Goal: Information Seeking & Learning: Learn about a topic

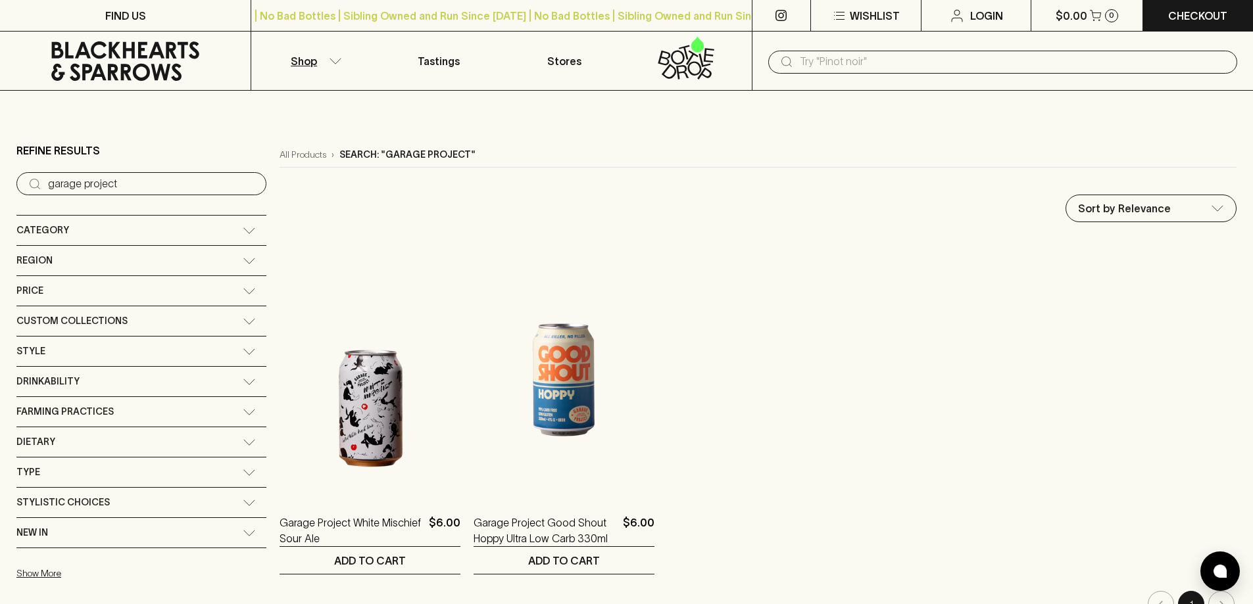
click at [170, 183] on input "garage project" at bounding box center [152, 184] width 208 height 21
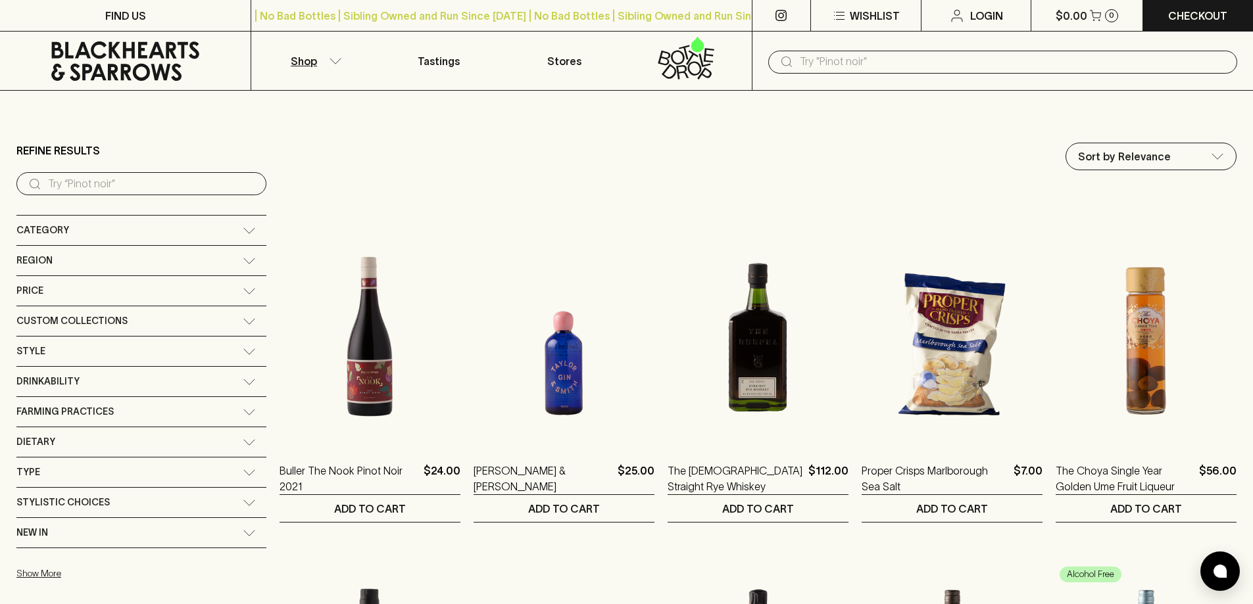
click at [244, 231] on icon at bounding box center [249, 229] width 11 height 5
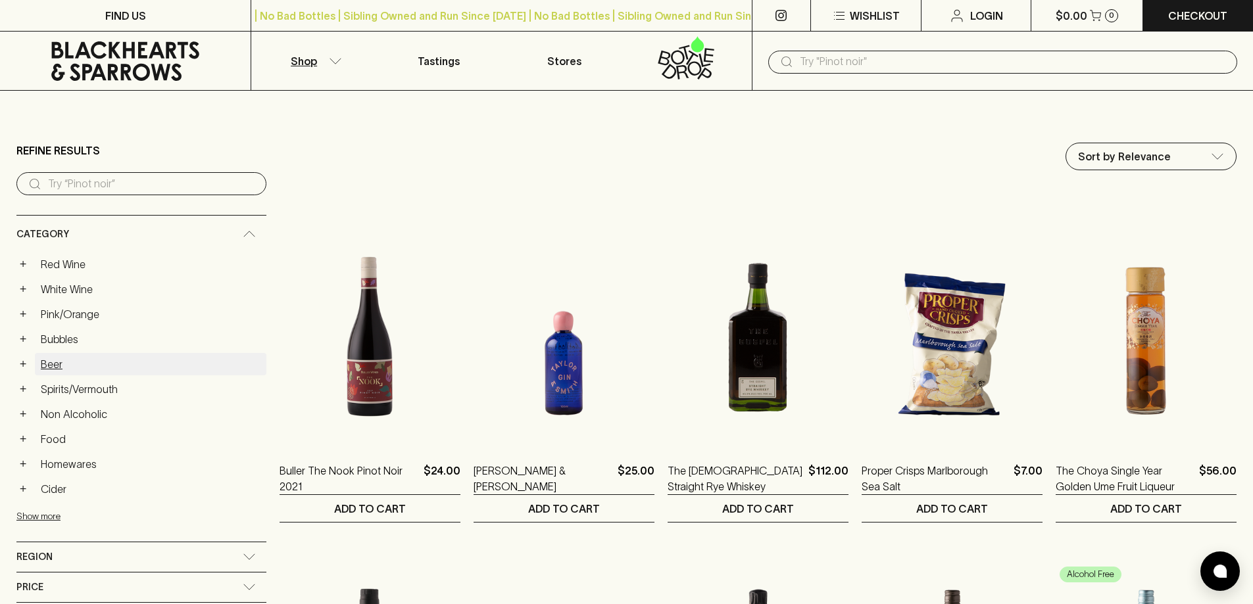
click at [68, 364] on link "Beer" at bounding box center [150, 364] width 231 height 22
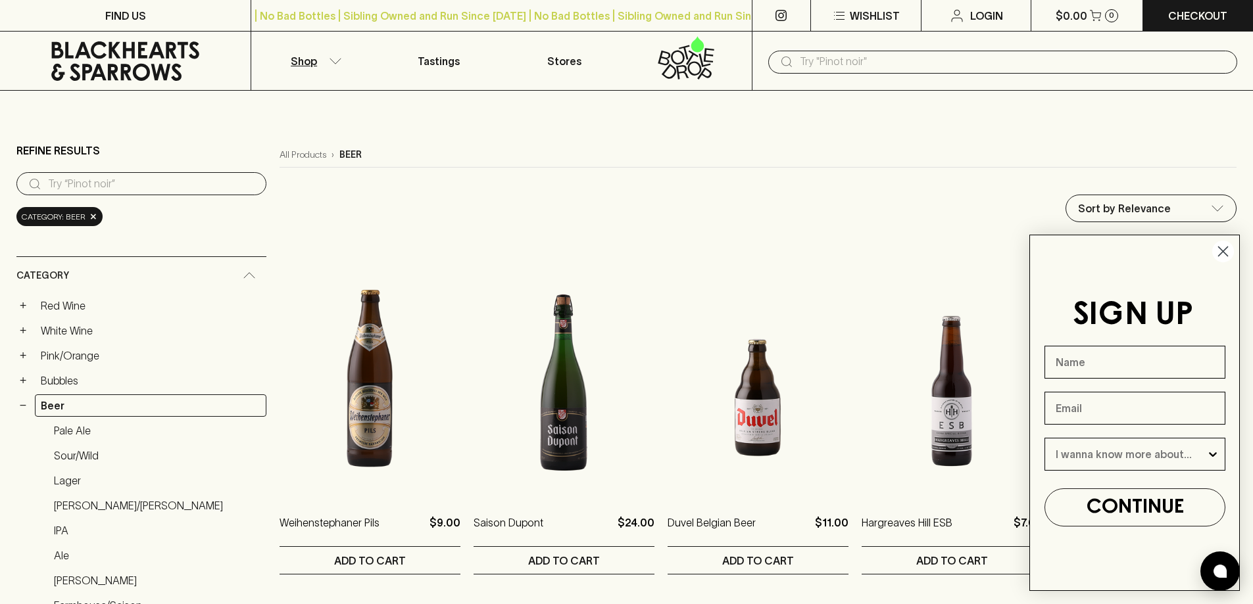
click at [1223, 247] on circle "Close dialog" at bounding box center [1223, 252] width 22 height 22
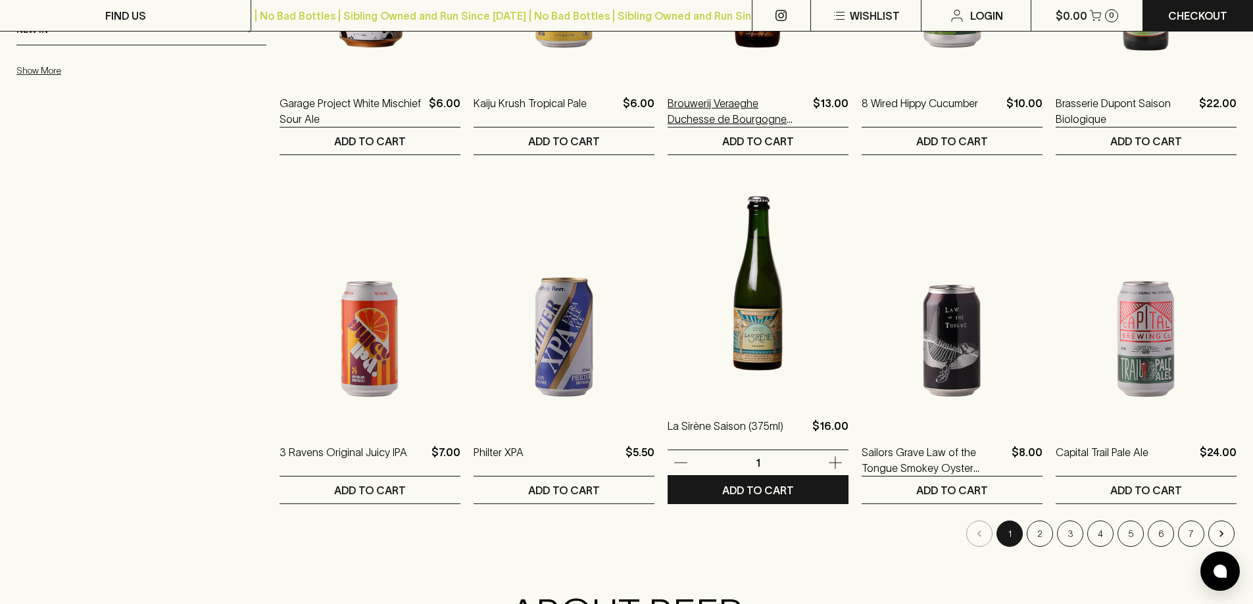
scroll to position [1183, 0]
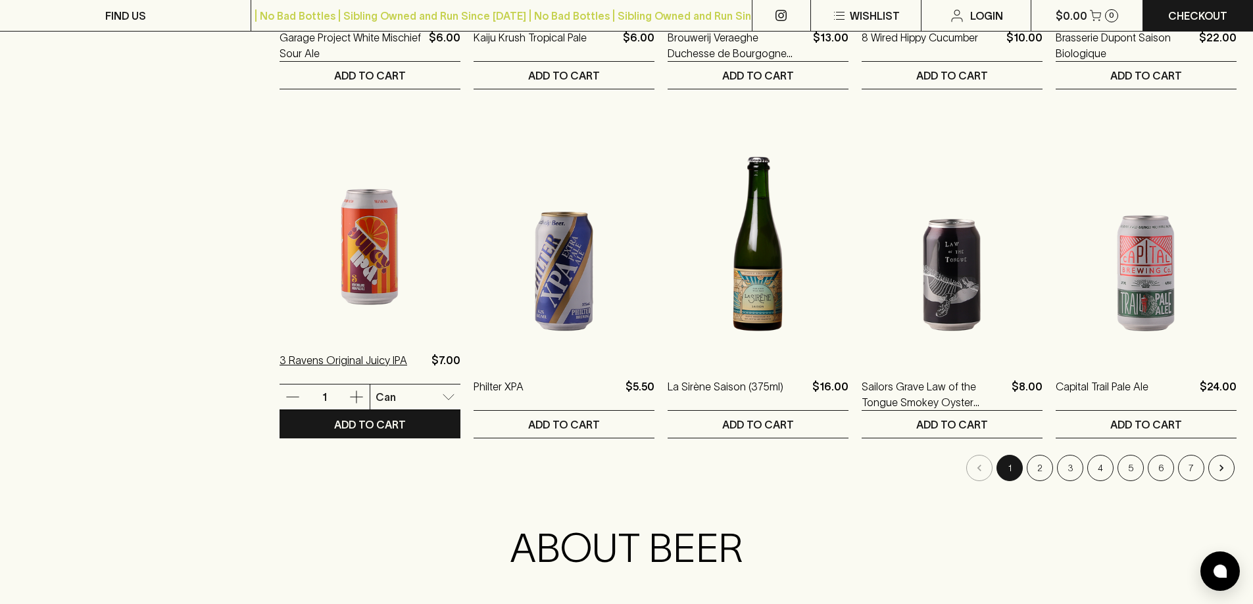
click at [292, 356] on p "3 Ravens Original Juicy IPA" at bounding box center [343, 368] width 128 height 32
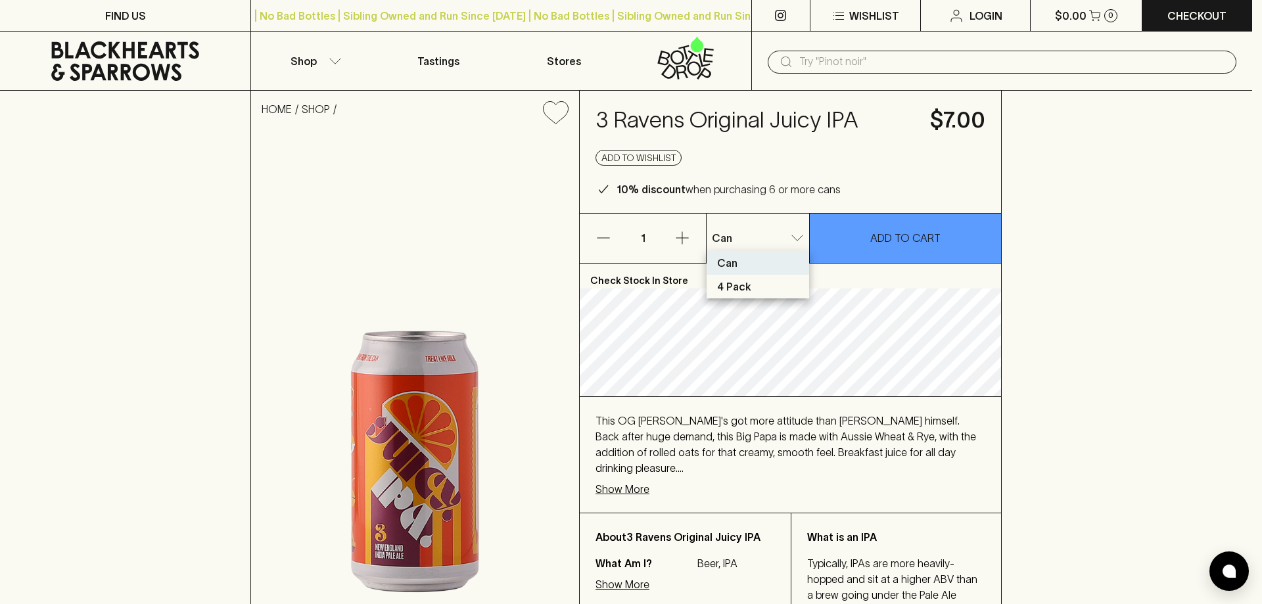
click at [740, 289] on p "4 Pack" at bounding box center [734, 287] width 34 height 16
type input "1"
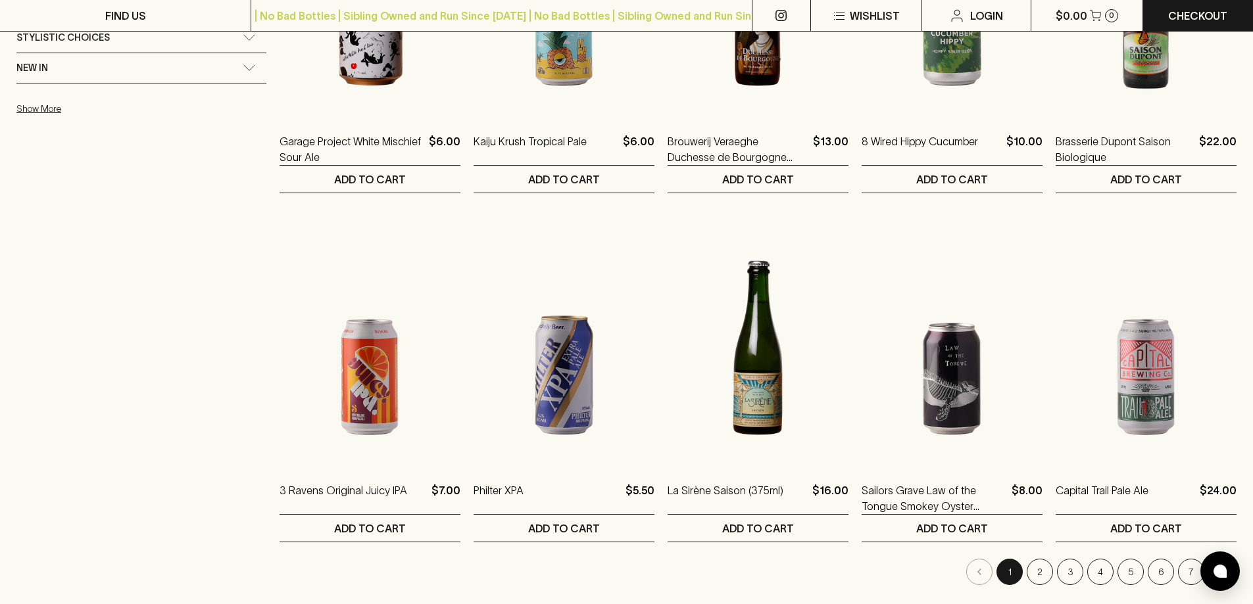
scroll to position [1249, 0]
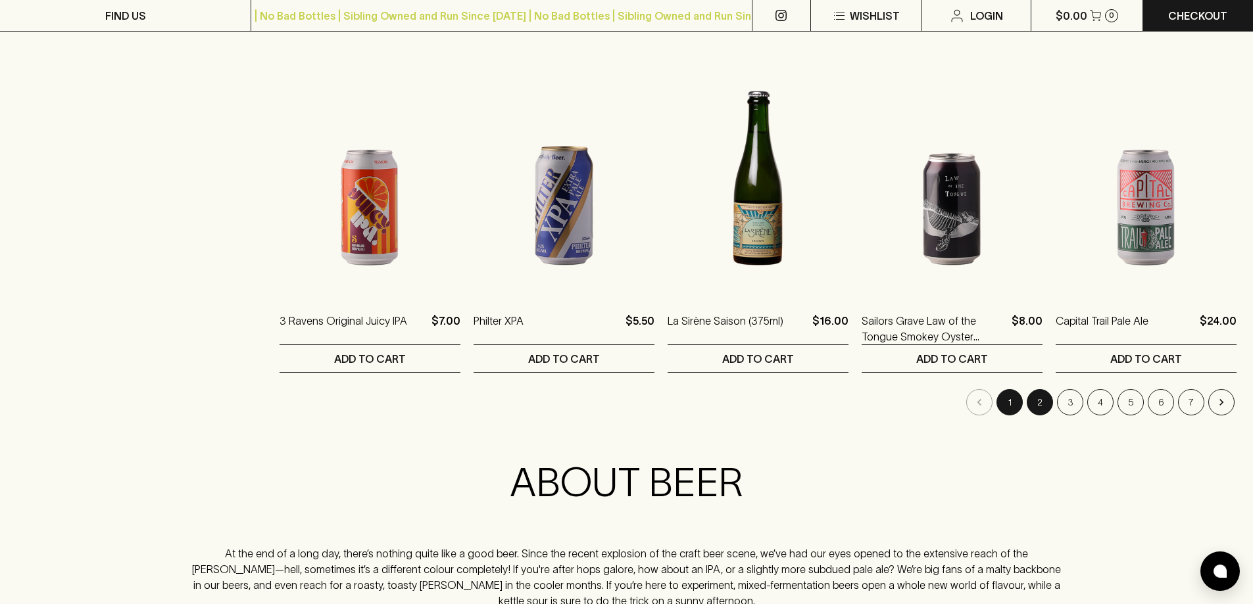
click at [1045, 400] on button "2" at bounding box center [1039, 402] width 26 height 26
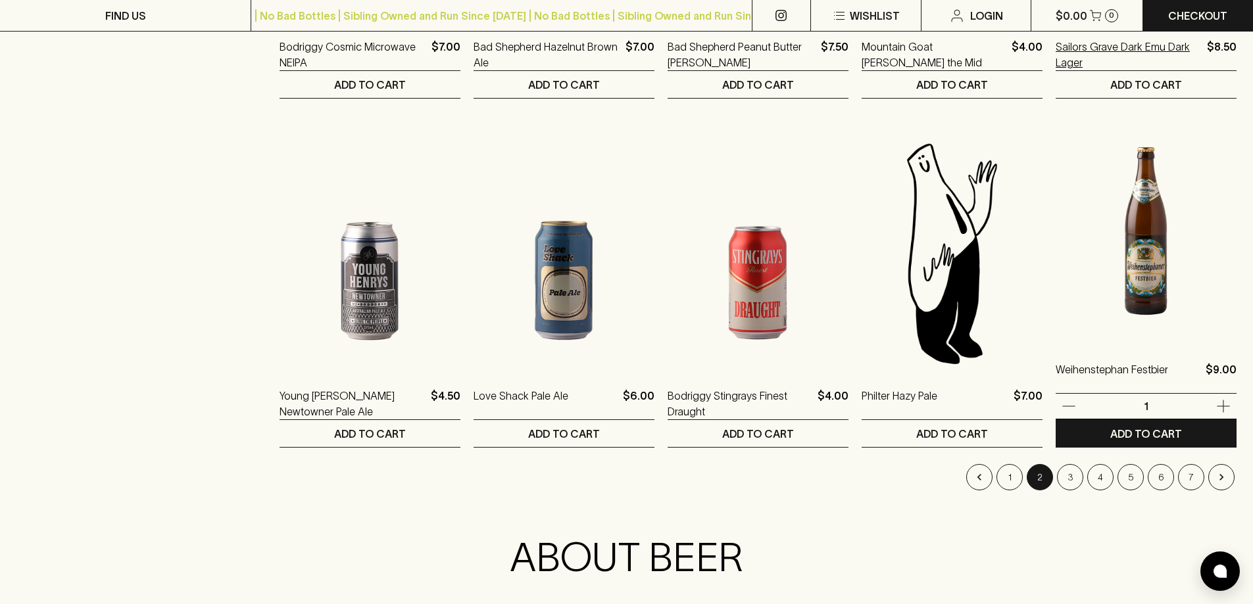
scroll to position [1183, 0]
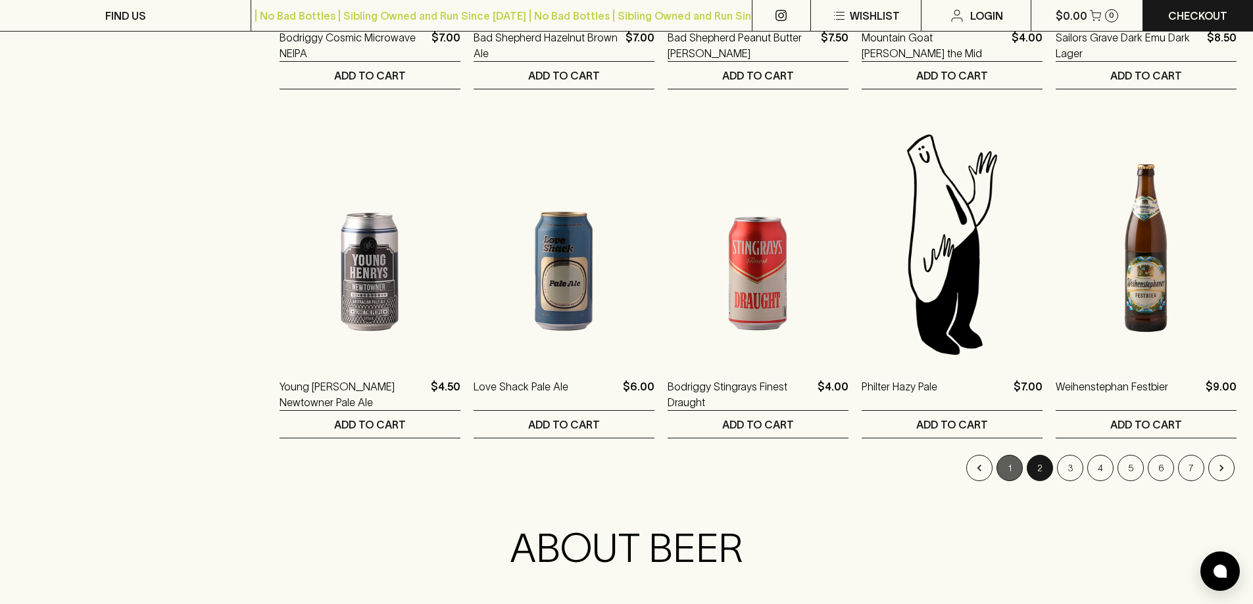
click at [1002, 464] on button "1" at bounding box center [1009, 468] width 26 height 26
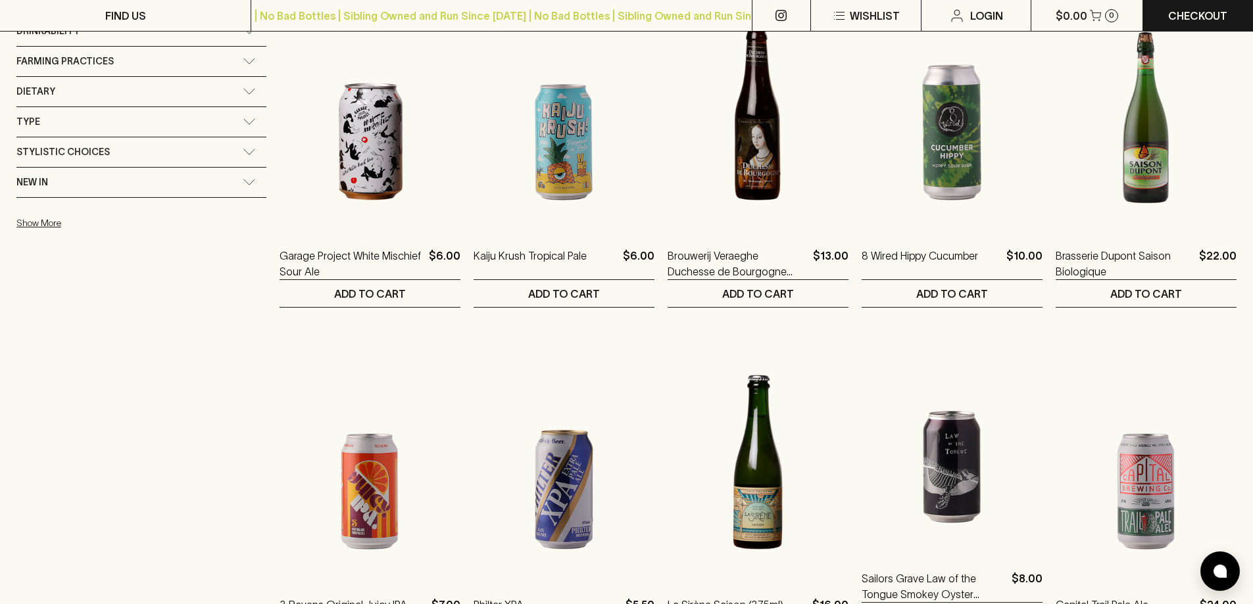
scroll to position [1118, 0]
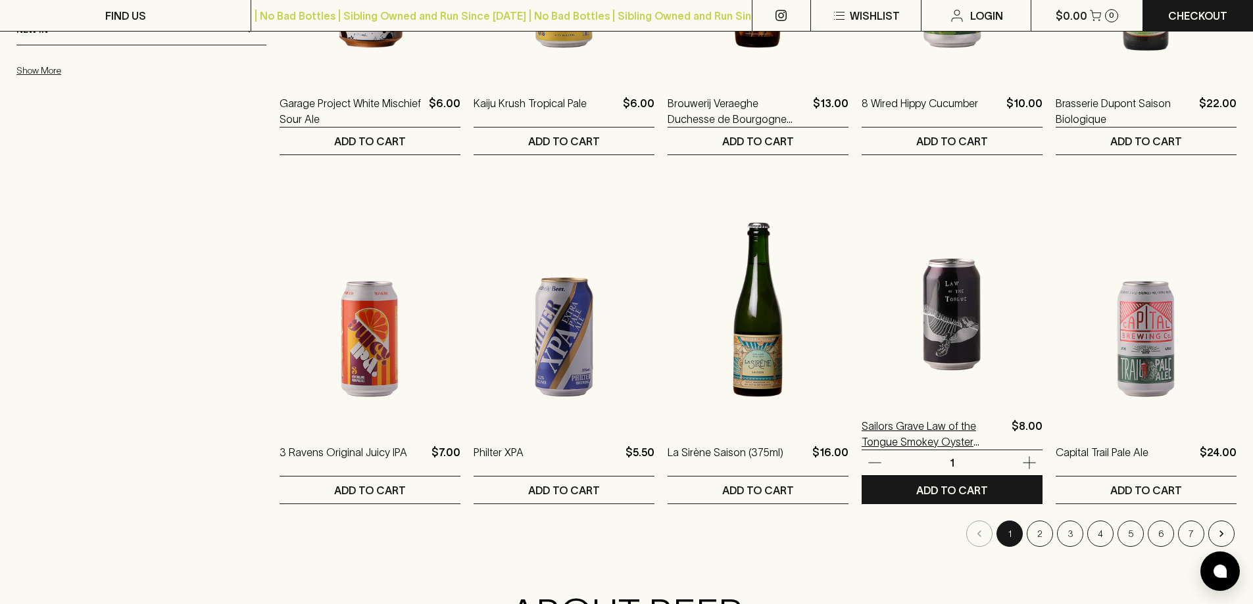
click at [953, 429] on p "Sailors Grave Law of the Tongue Smokey Oyster [PERSON_NAME]" at bounding box center [933, 434] width 145 height 32
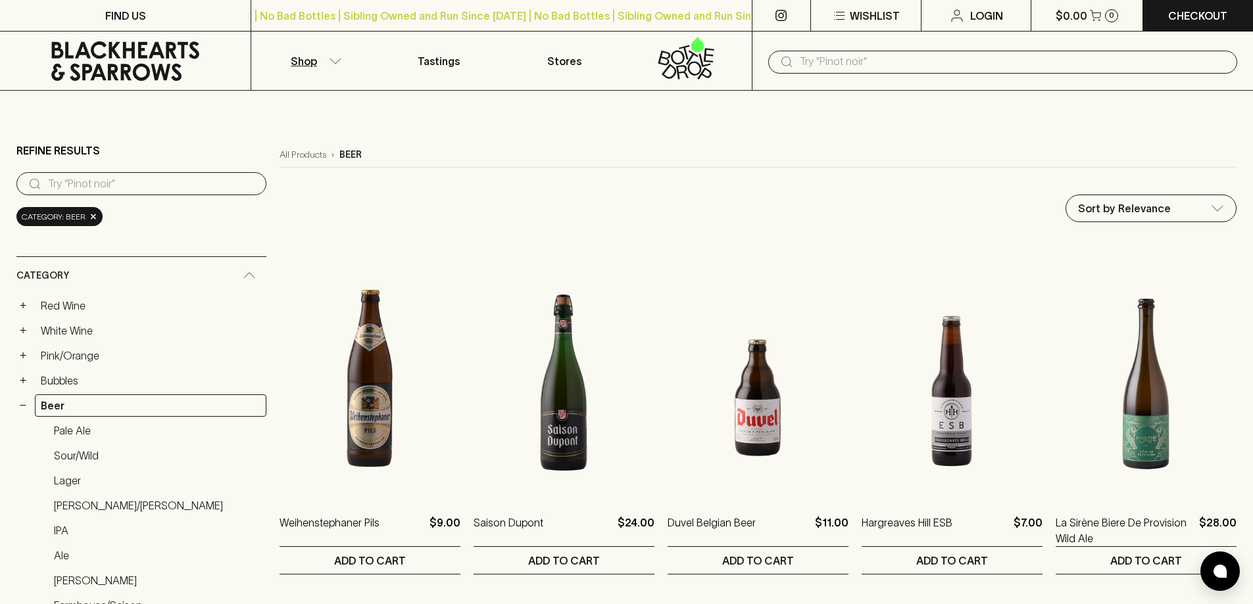
click at [107, 178] on input "search" at bounding box center [152, 184] width 208 height 21
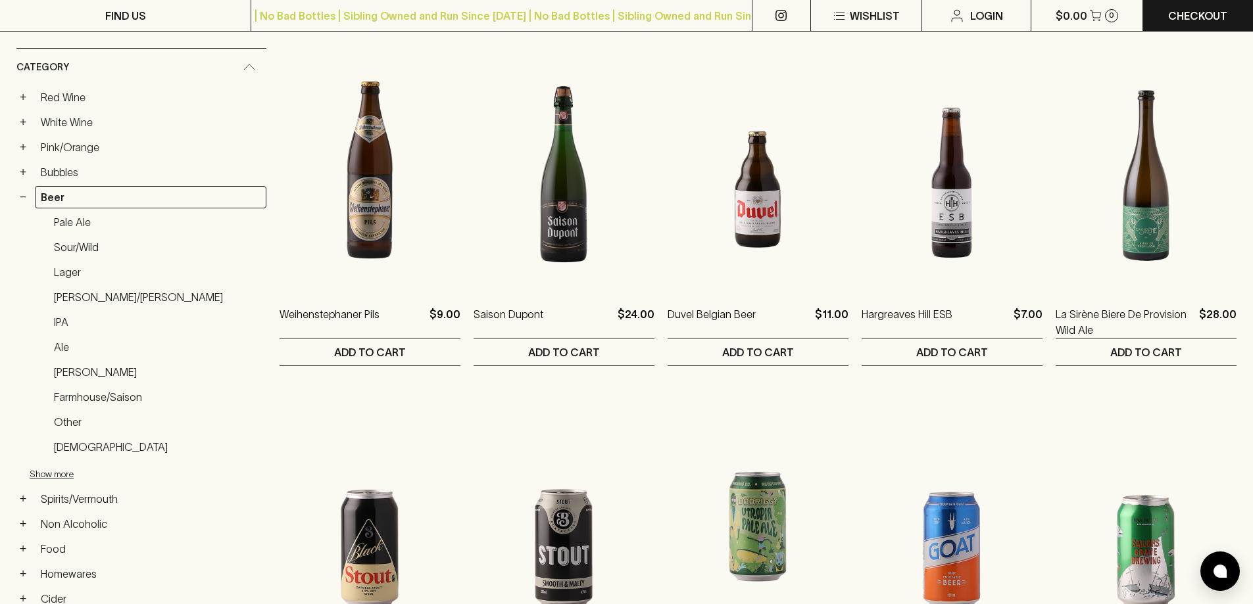
scroll to position [131, 0]
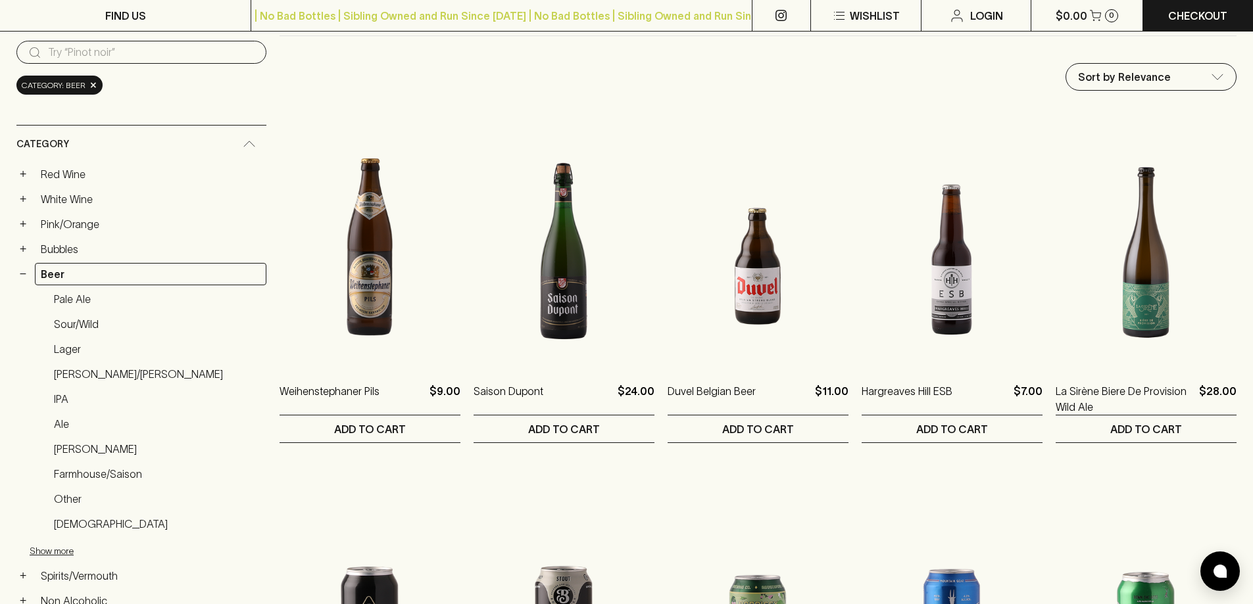
click at [129, 60] on input "search" at bounding box center [152, 52] width 208 height 21
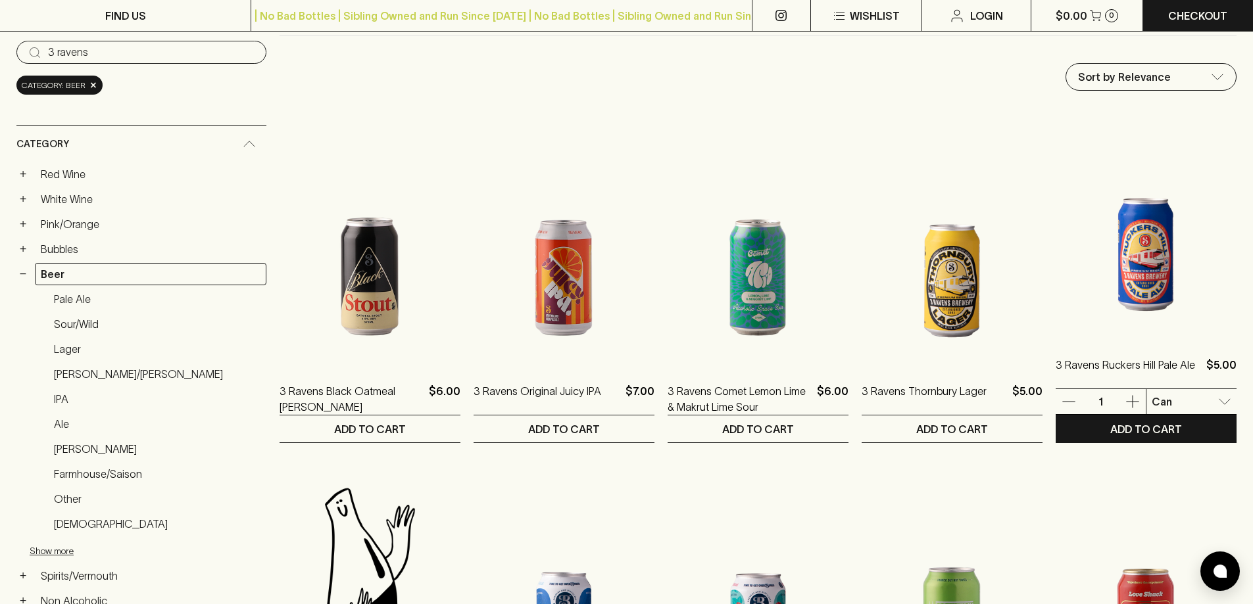
type input "3 ravens"
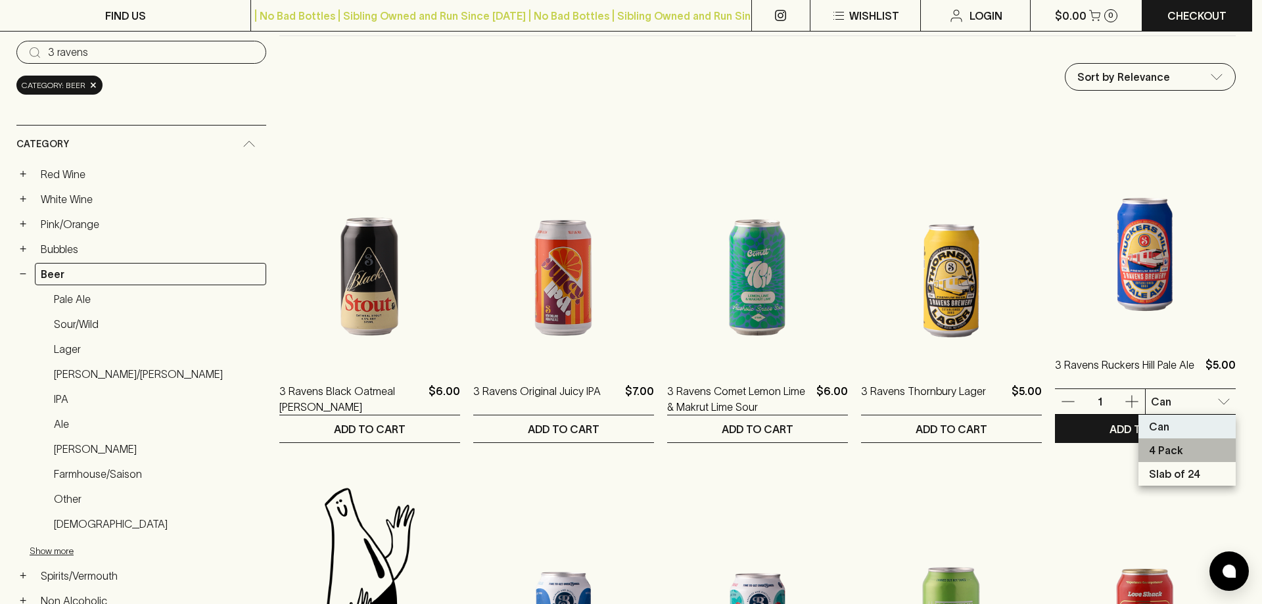
click at [1167, 453] on p "4 Pack" at bounding box center [1166, 450] width 34 height 16
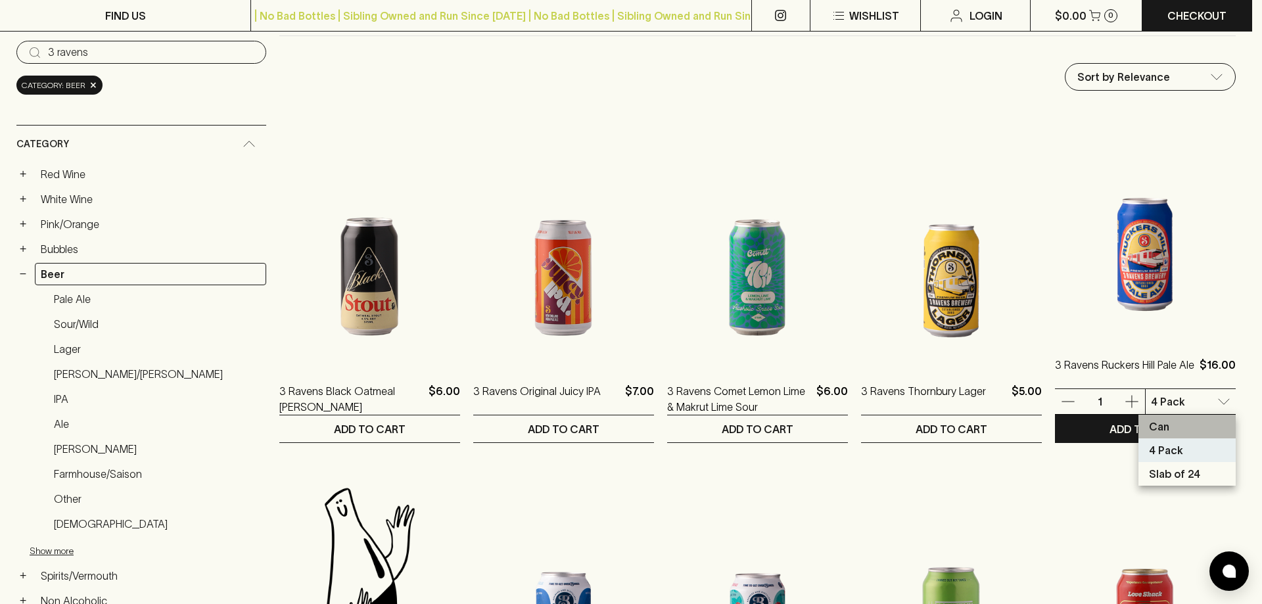
click at [1170, 428] on li "Can" at bounding box center [1187, 427] width 97 height 24
type input "0"
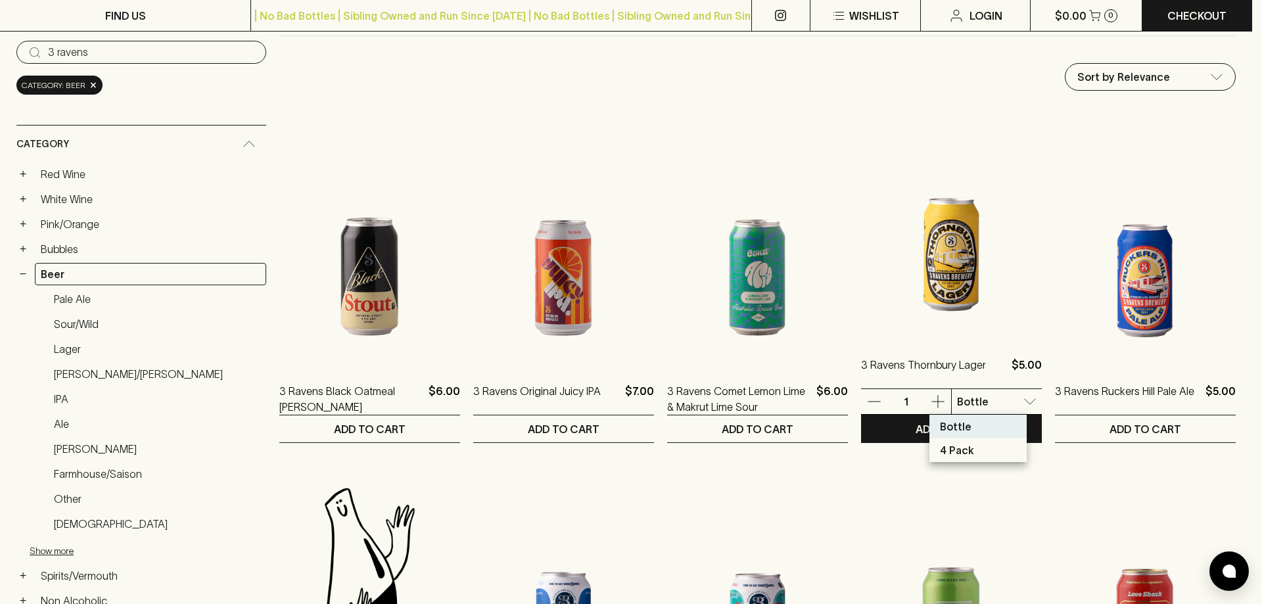
click at [945, 454] on p "4 Pack" at bounding box center [957, 450] width 34 height 16
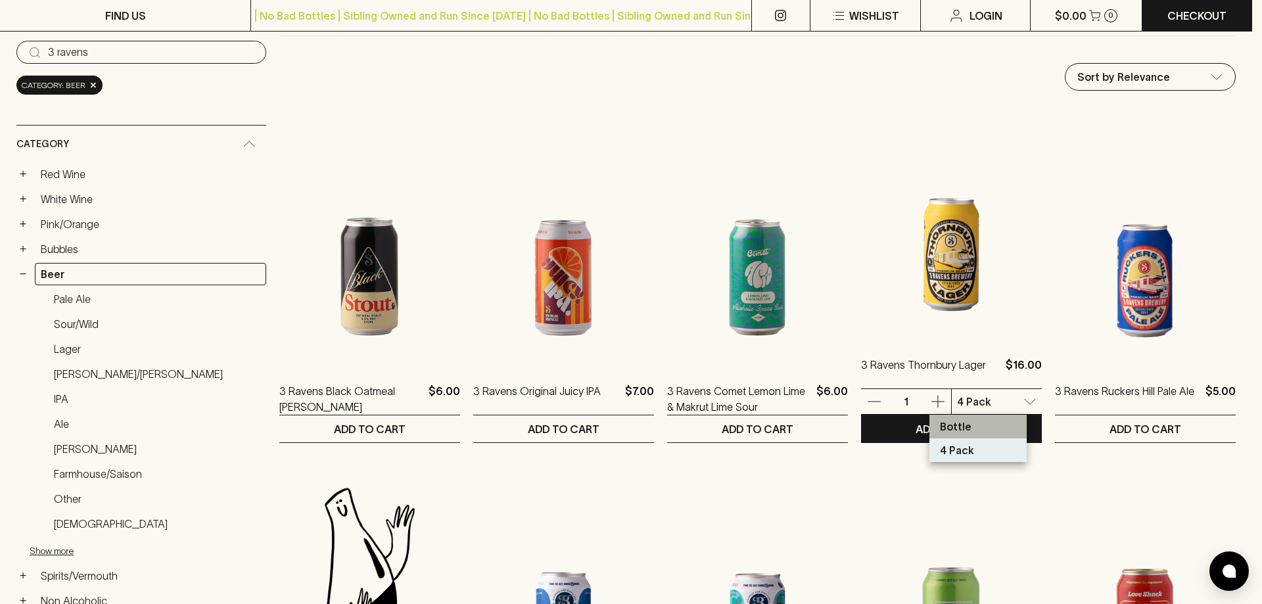
click at [965, 427] on p "Bottle" at bounding box center [956, 427] width 32 height 16
type input "0"
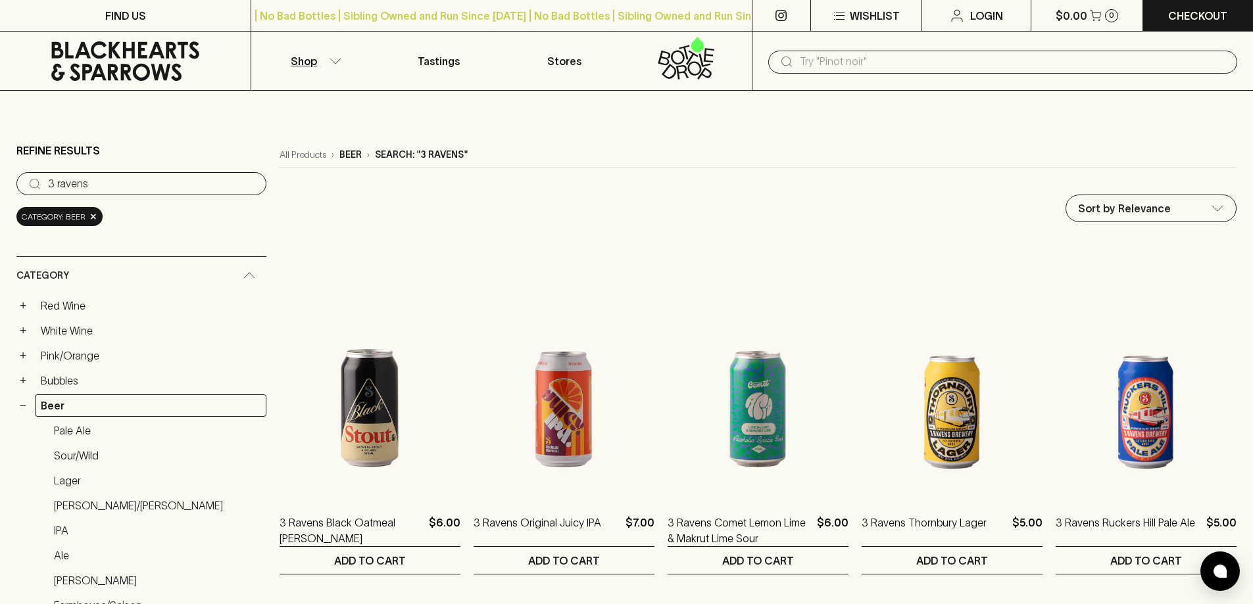
click at [172, 183] on input "3 ravens" at bounding box center [152, 184] width 208 height 21
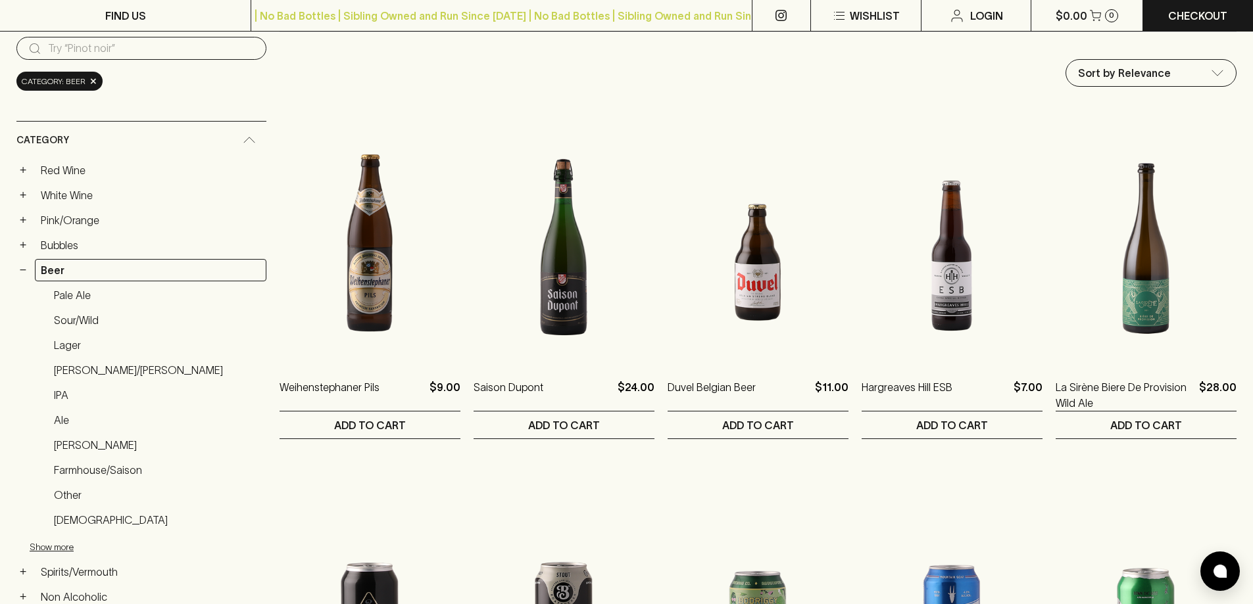
scroll to position [66, 0]
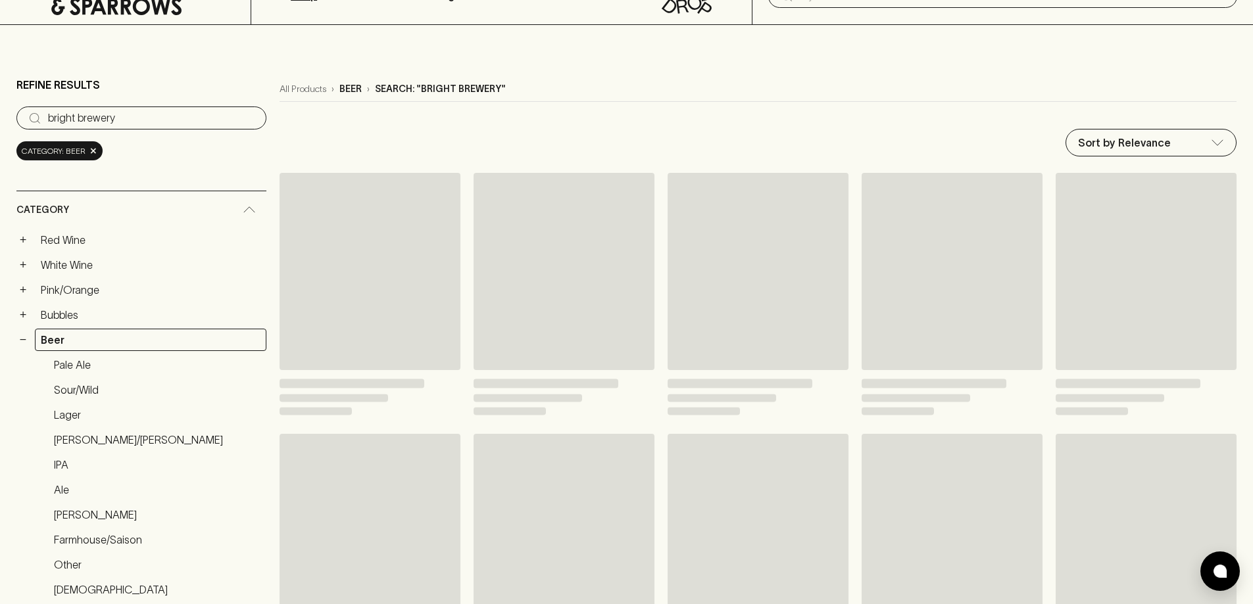
type input "bright brewery"
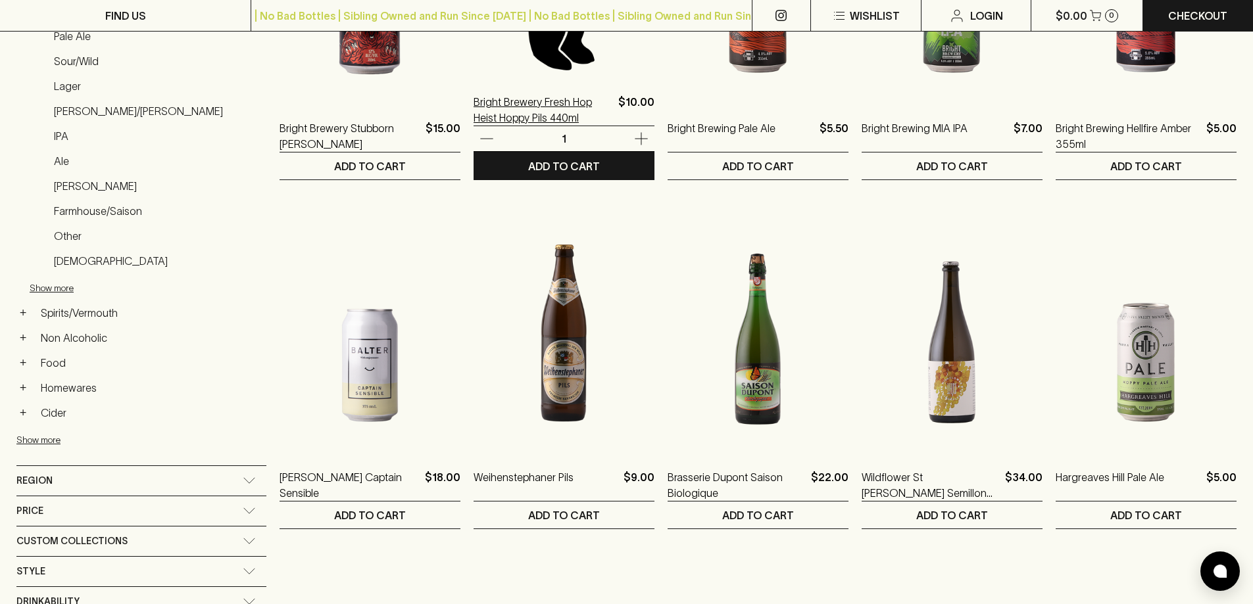
scroll to position [66, 0]
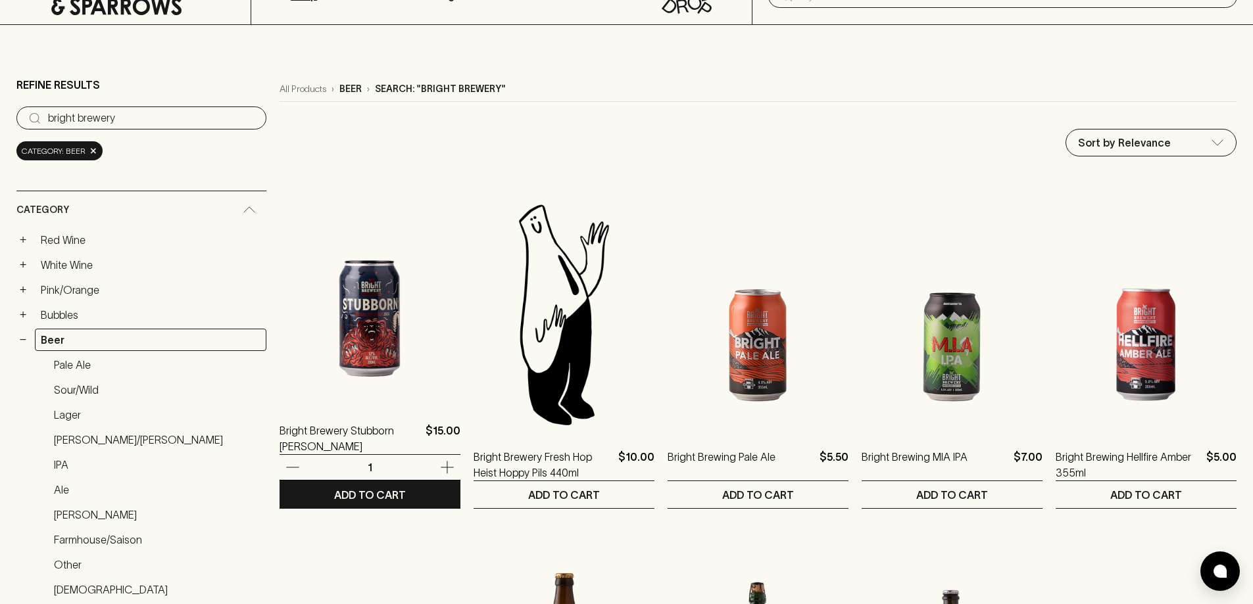
click at [341, 315] on img at bounding box center [369, 288] width 181 height 230
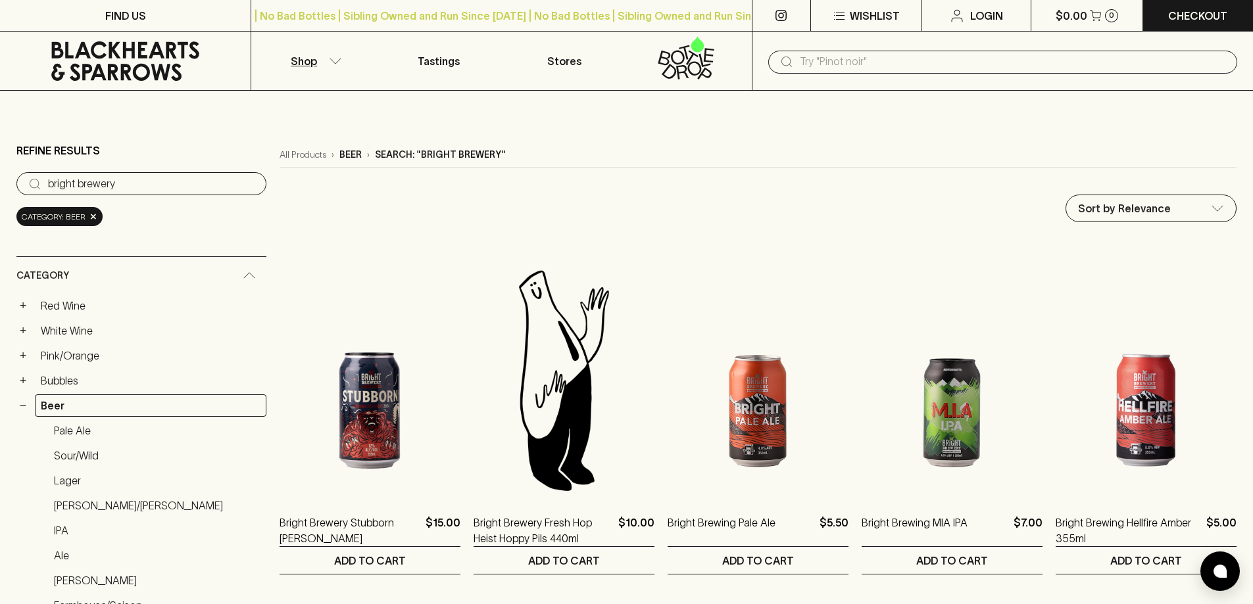
click at [172, 183] on input "bright brewery" at bounding box center [152, 184] width 208 height 21
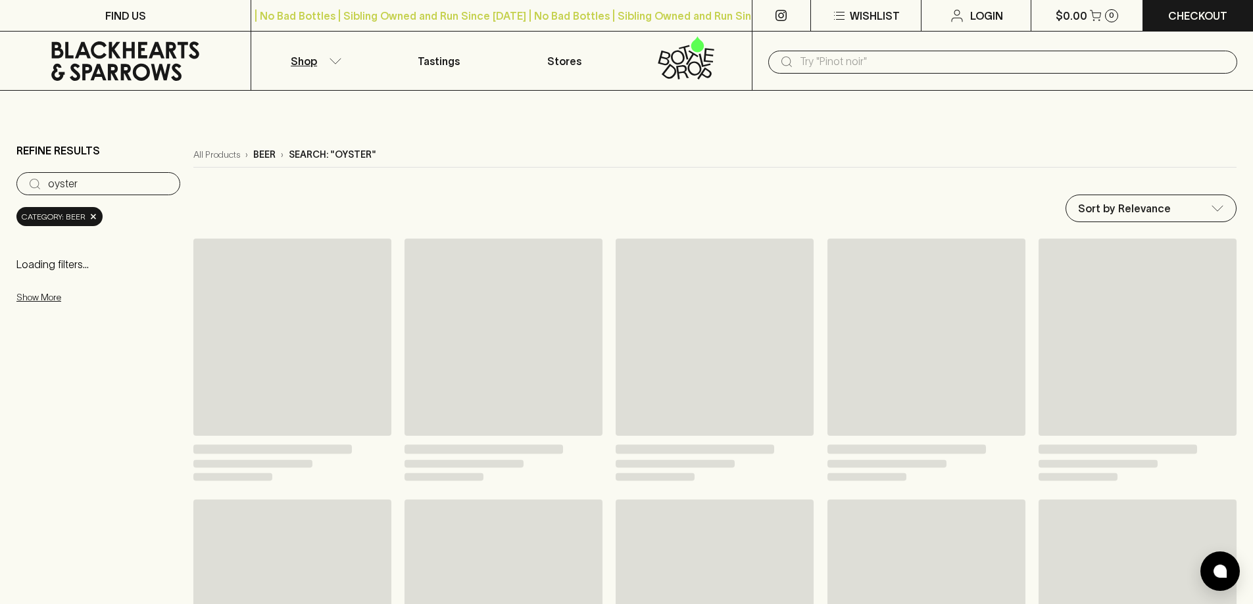
type input "oyster"
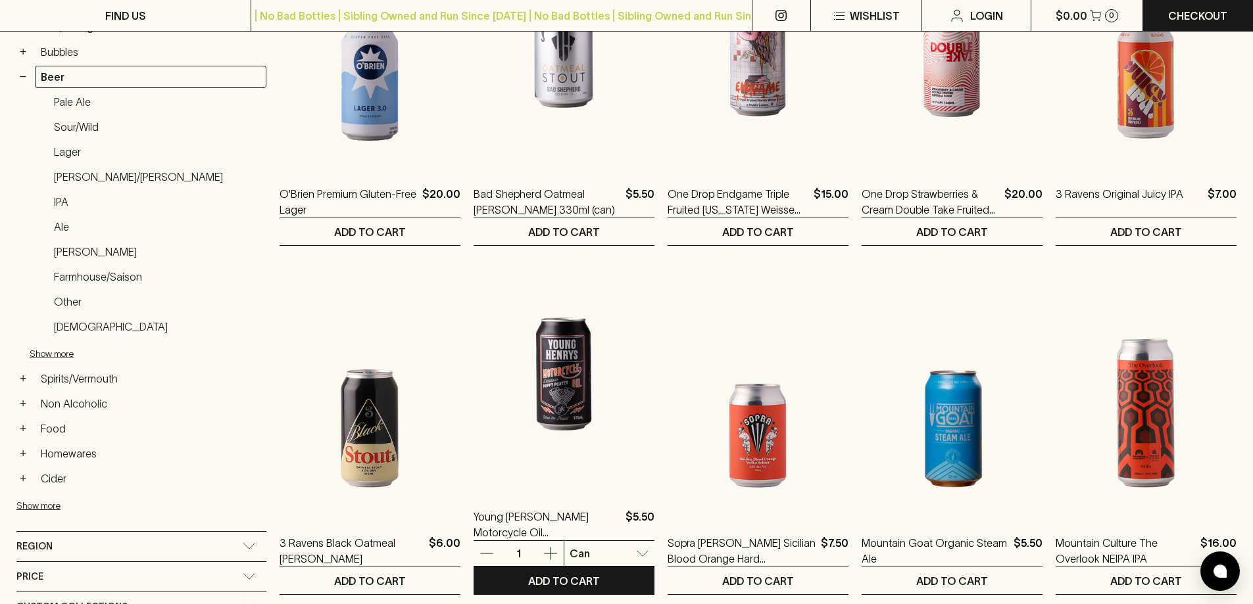
scroll to position [263, 0]
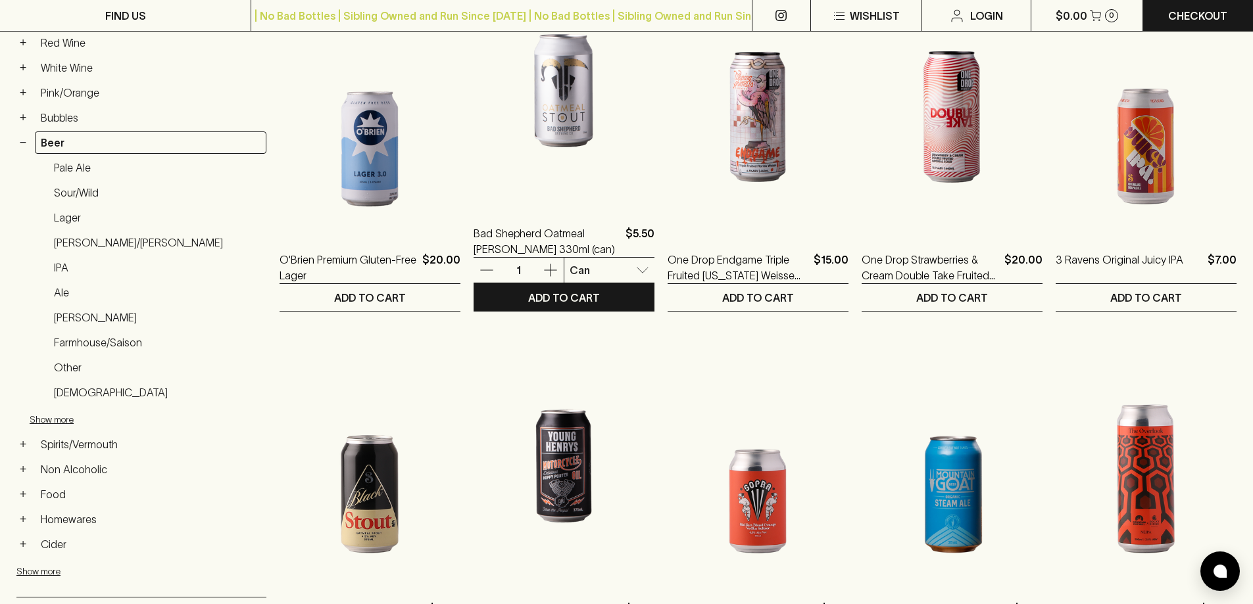
click at [522, 130] on img at bounding box center [563, 91] width 181 height 230
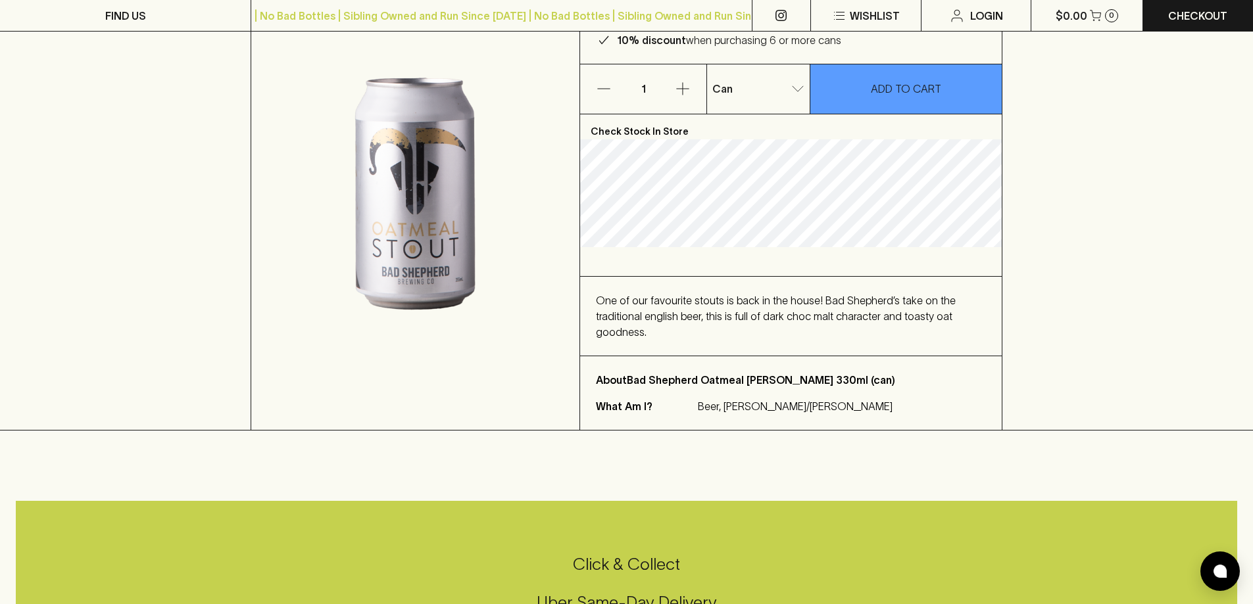
scroll to position [197, 0]
